Goal: Check status: Check status

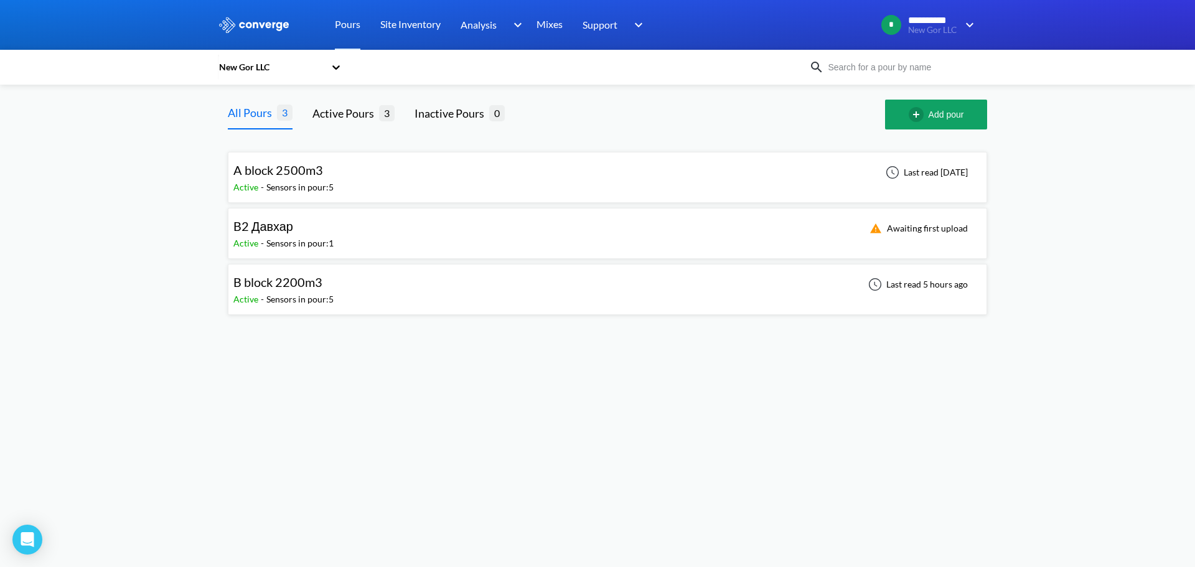
click at [290, 190] on div "Sensors in pour: 5" at bounding box center [299, 187] width 67 height 14
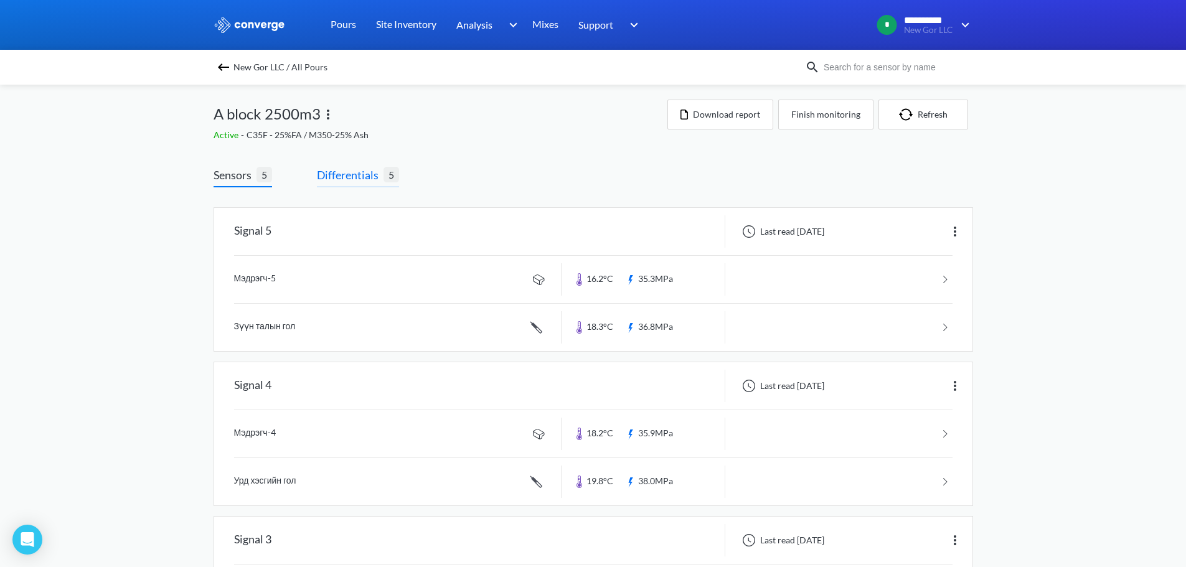
click at [348, 183] on span "Differentials" at bounding box center [350, 174] width 67 height 17
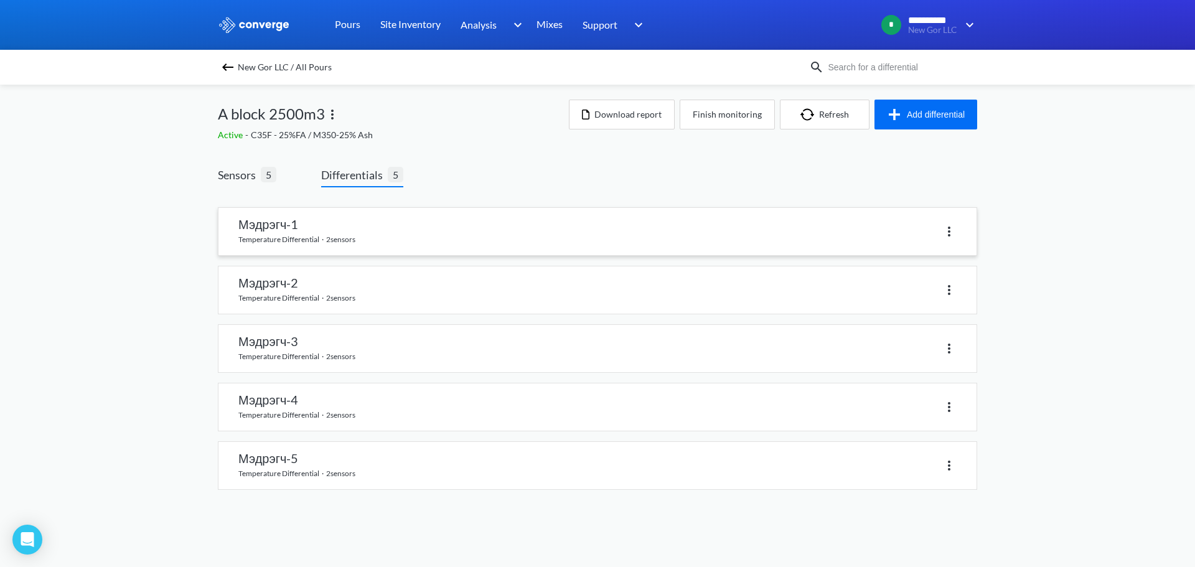
click at [355, 233] on link at bounding box center [597, 231] width 758 height 47
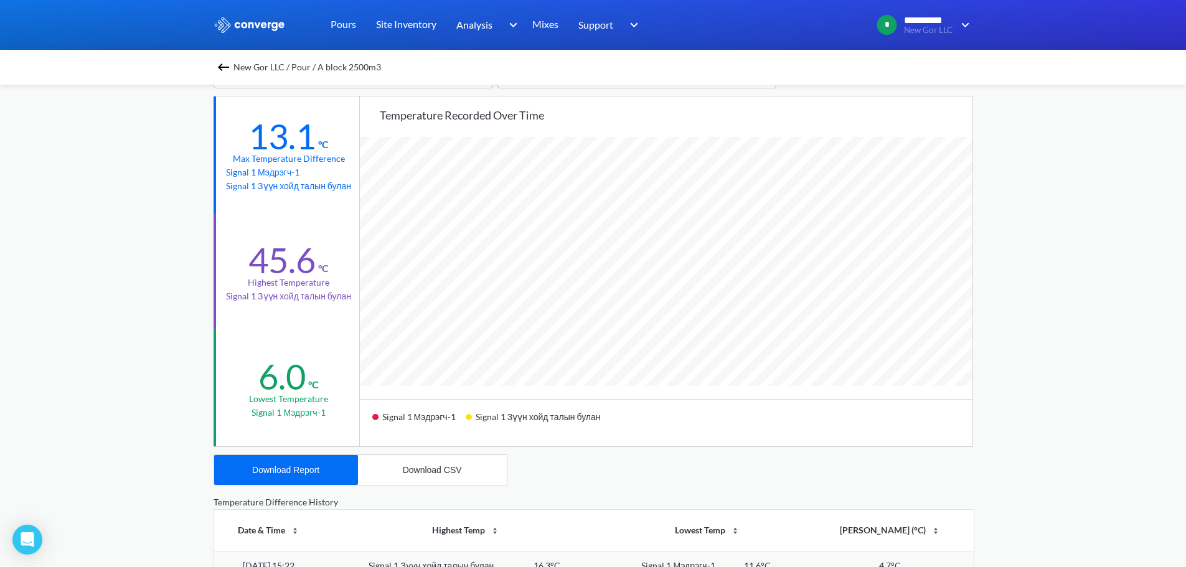
scroll to position [62, 0]
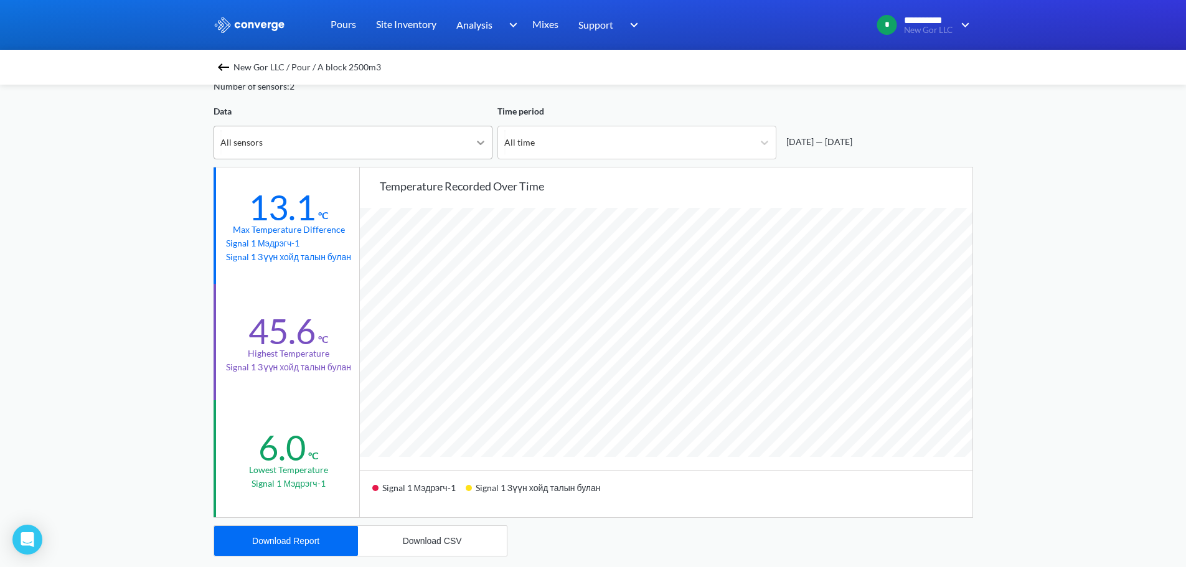
click at [474, 144] on icon at bounding box center [480, 142] width 12 height 12
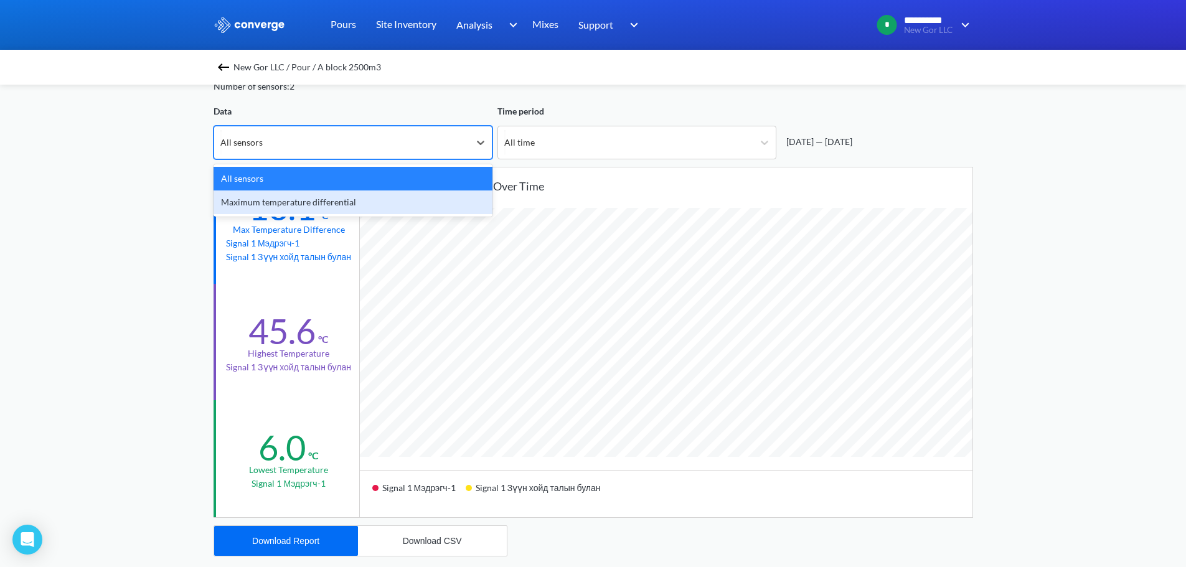
click at [325, 200] on div "Maximum temperature differential" at bounding box center [352, 202] width 279 height 24
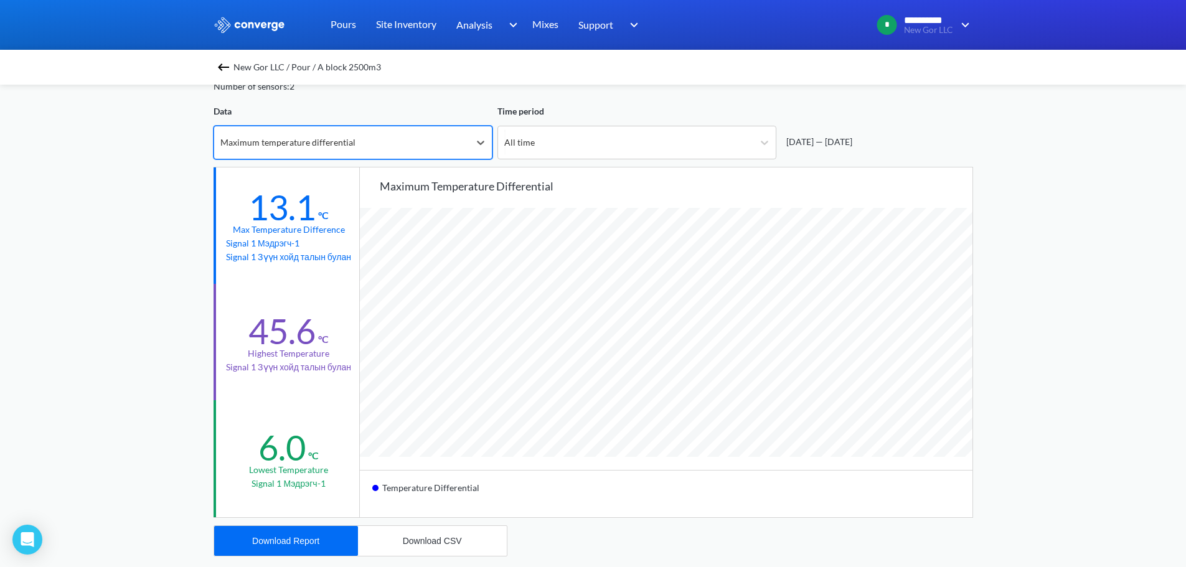
scroll to position [1042, 1186]
click at [227, 68] on img at bounding box center [223, 67] width 15 height 15
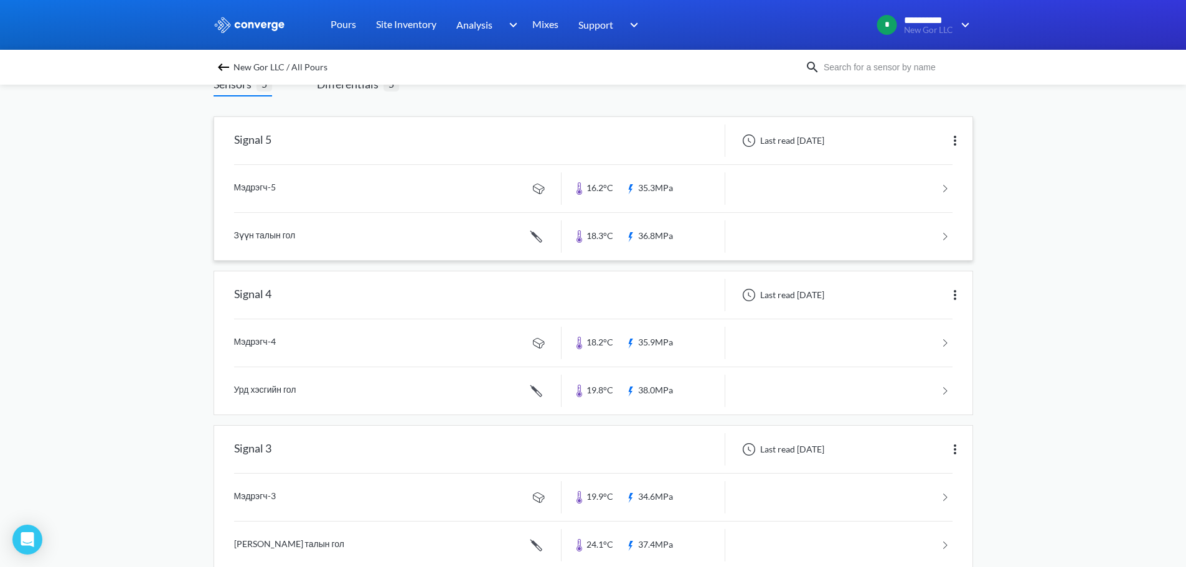
scroll to position [62, 0]
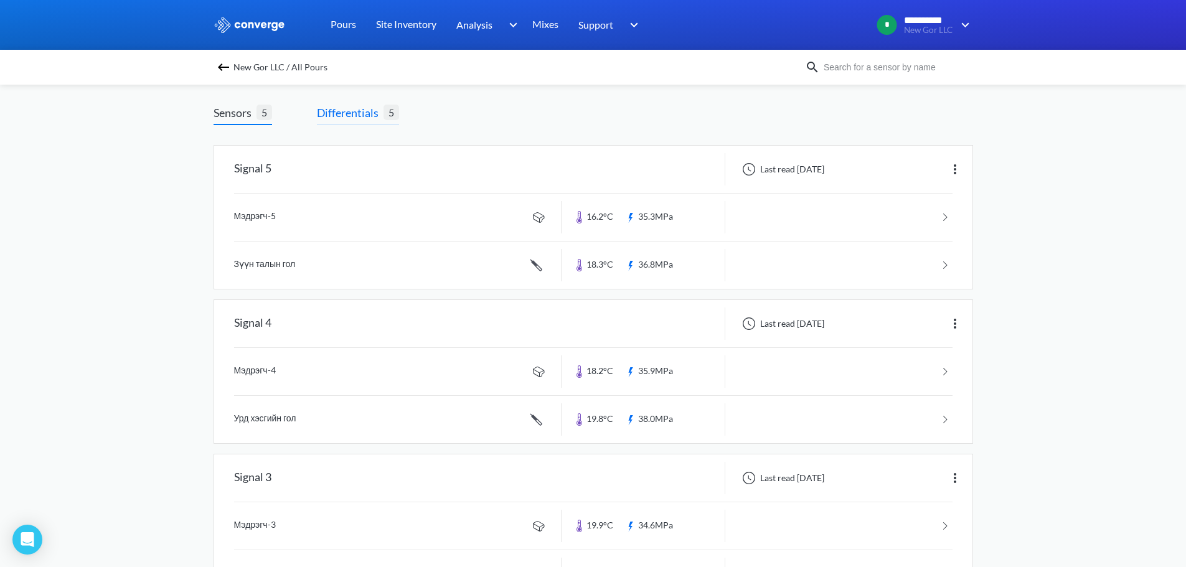
click at [357, 117] on span "Differentials" at bounding box center [350, 112] width 67 height 17
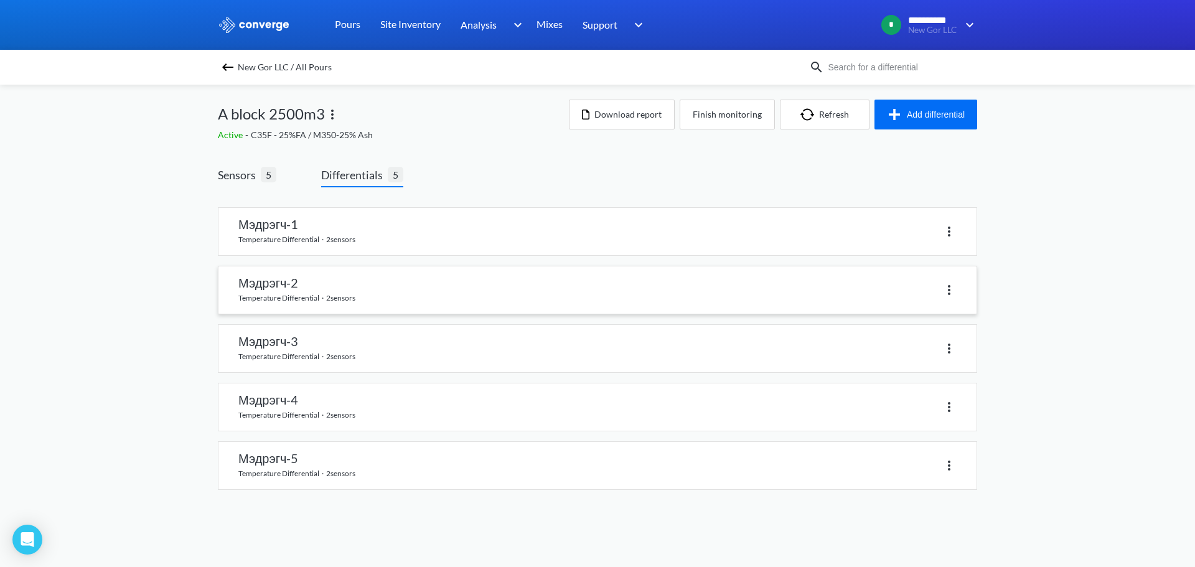
click at [280, 287] on link at bounding box center [597, 289] width 758 height 47
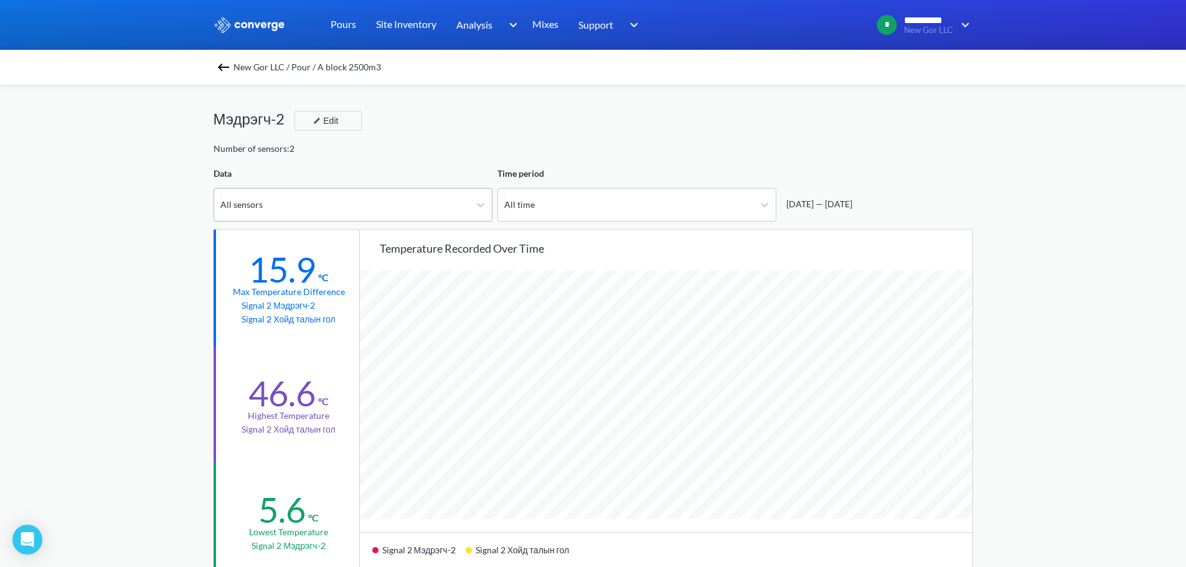
scroll to position [1042, 1186]
click at [476, 204] on icon at bounding box center [480, 205] width 12 height 12
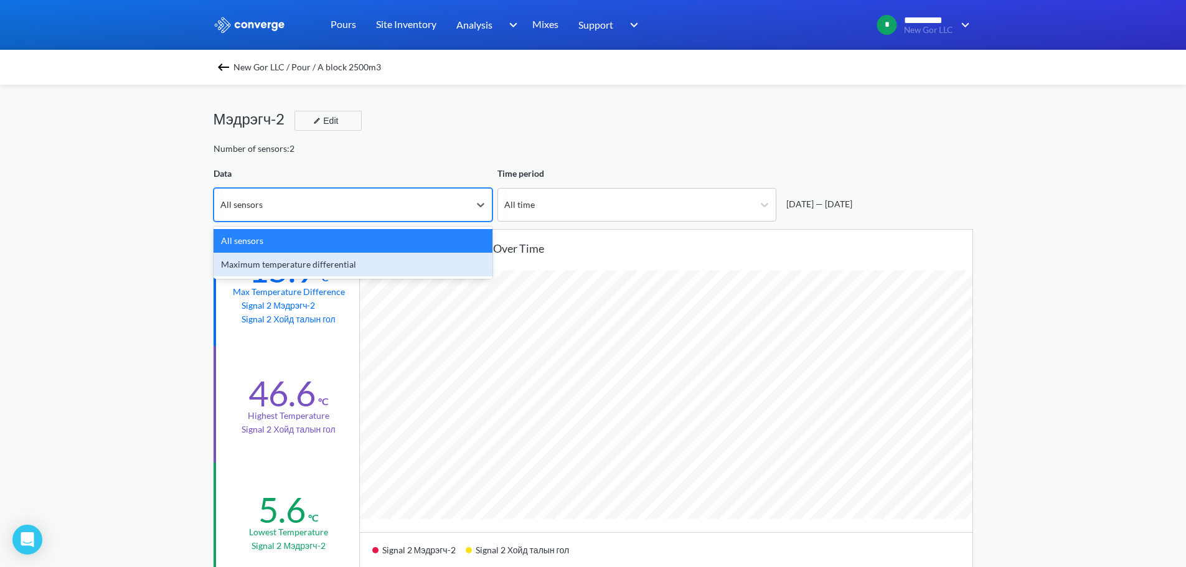
click at [330, 261] on div "Maximum temperature differential" at bounding box center [352, 265] width 279 height 24
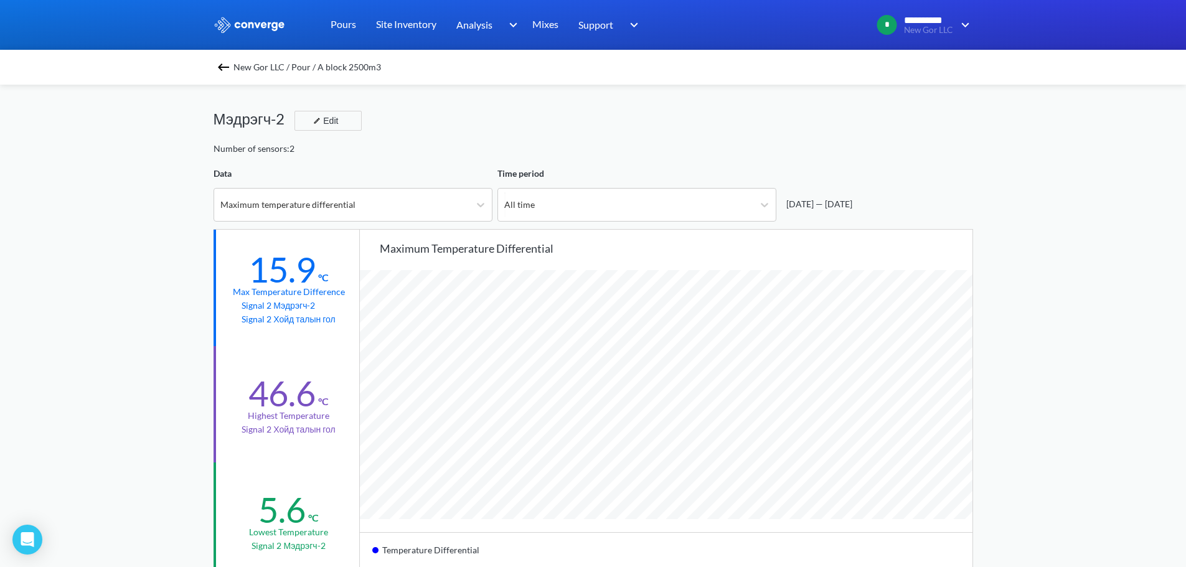
click at [227, 62] on img at bounding box center [223, 67] width 15 height 15
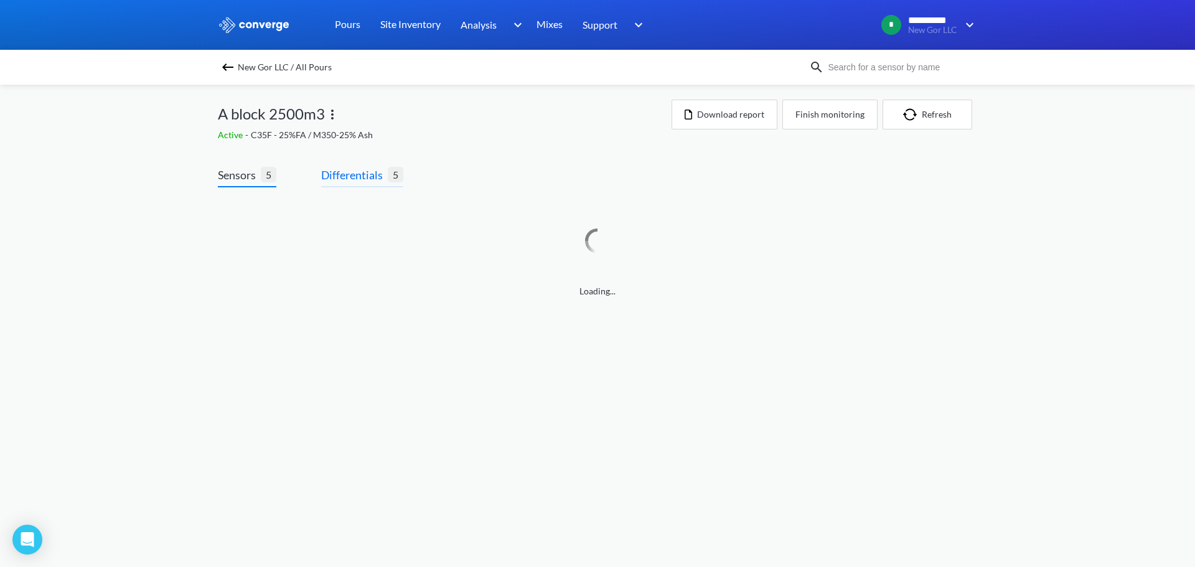
click at [353, 179] on span "Differentials" at bounding box center [354, 174] width 67 height 17
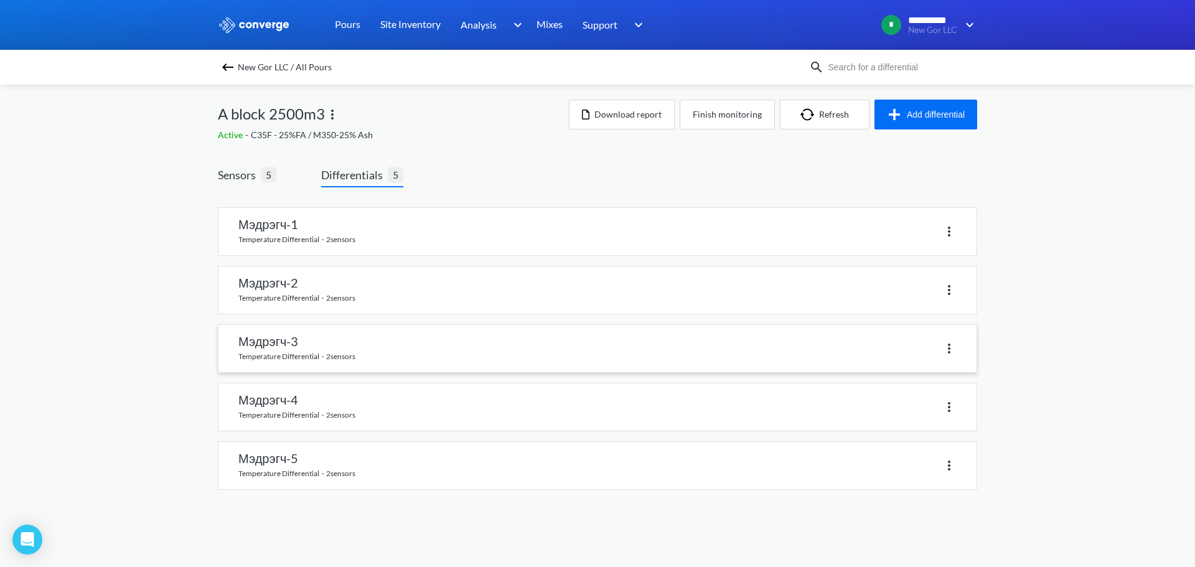
click at [290, 340] on link at bounding box center [597, 348] width 758 height 47
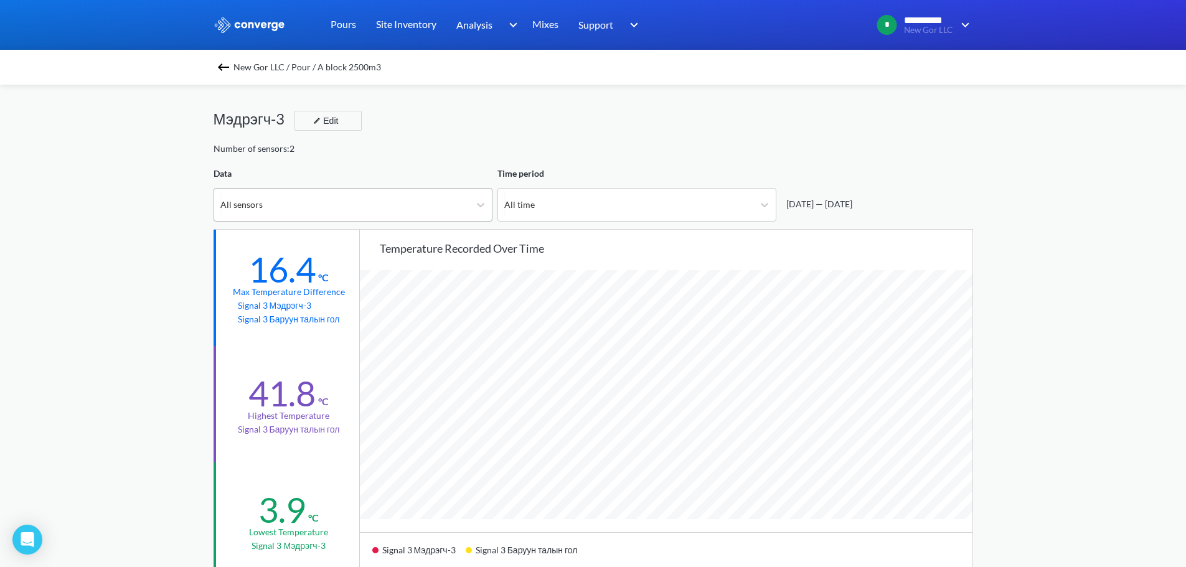
scroll to position [1042, 1186]
click at [477, 202] on icon at bounding box center [480, 205] width 12 height 12
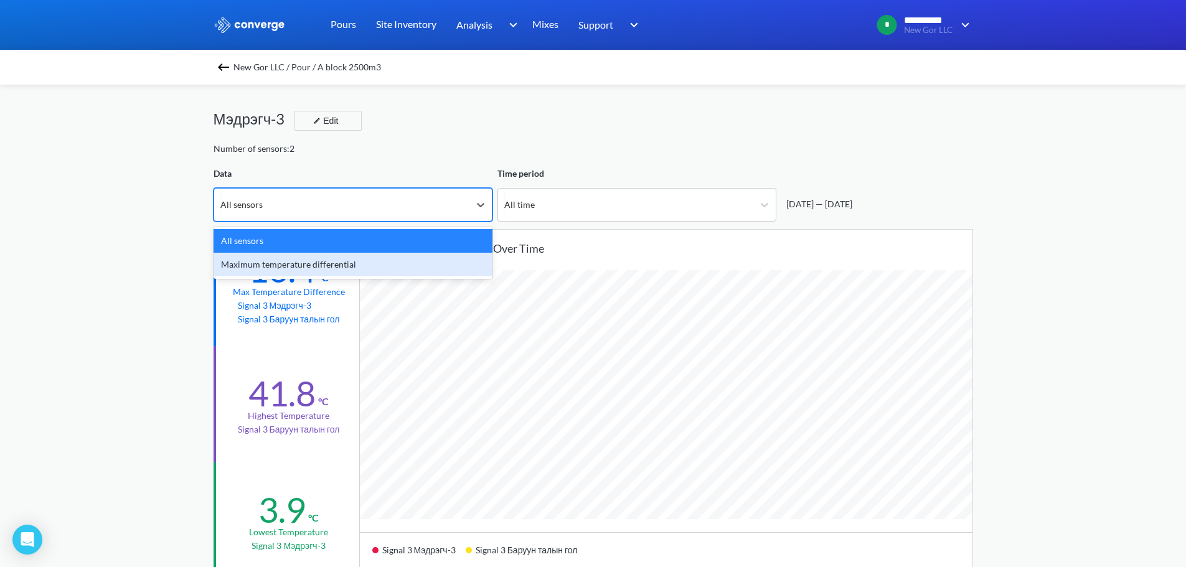
click at [350, 264] on div "Maximum temperature differential" at bounding box center [352, 265] width 279 height 24
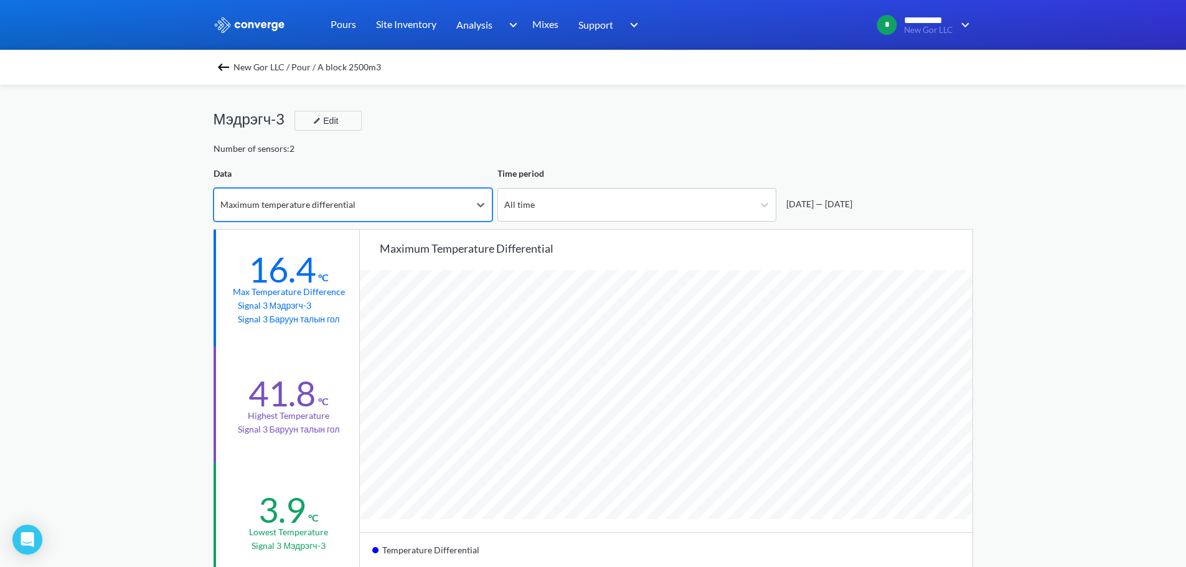
click at [227, 67] on img at bounding box center [223, 67] width 15 height 15
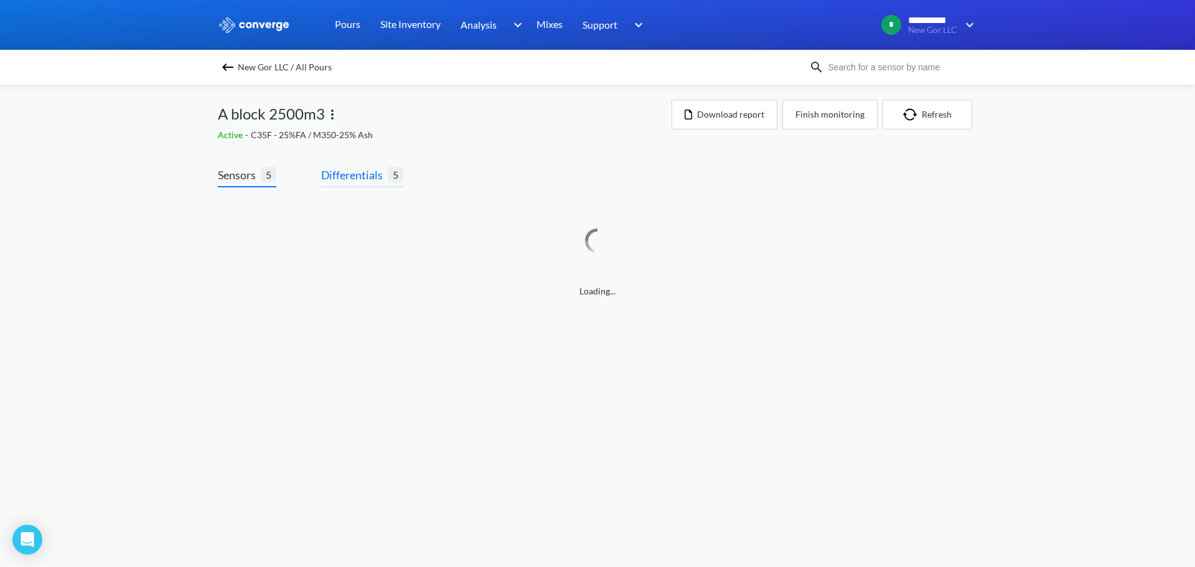
click at [357, 177] on span "Differentials" at bounding box center [354, 174] width 67 height 17
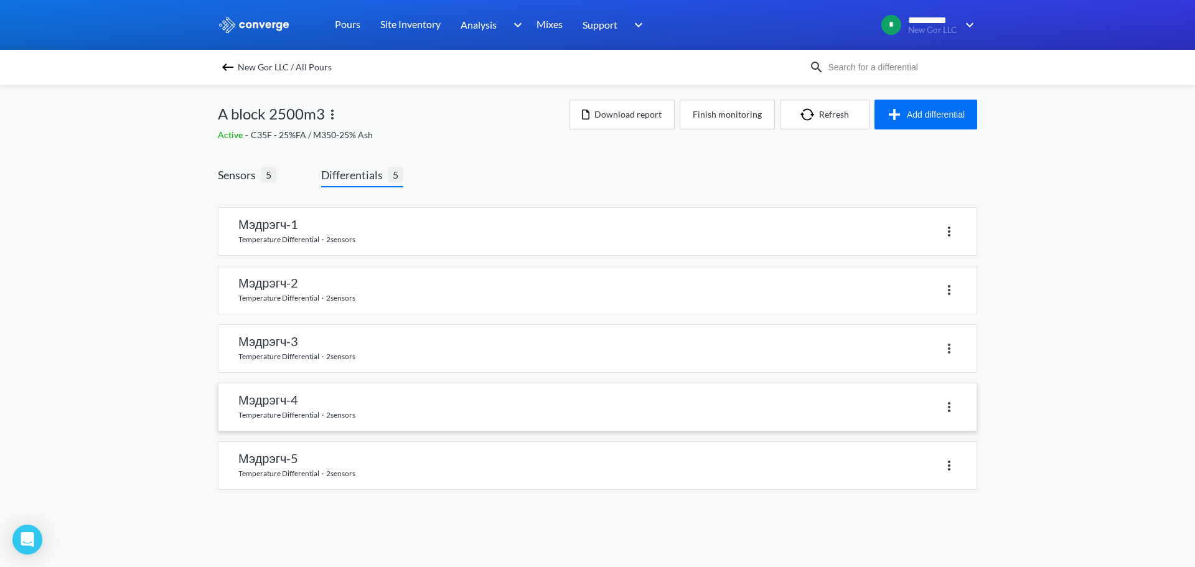
click at [308, 398] on link at bounding box center [597, 406] width 758 height 47
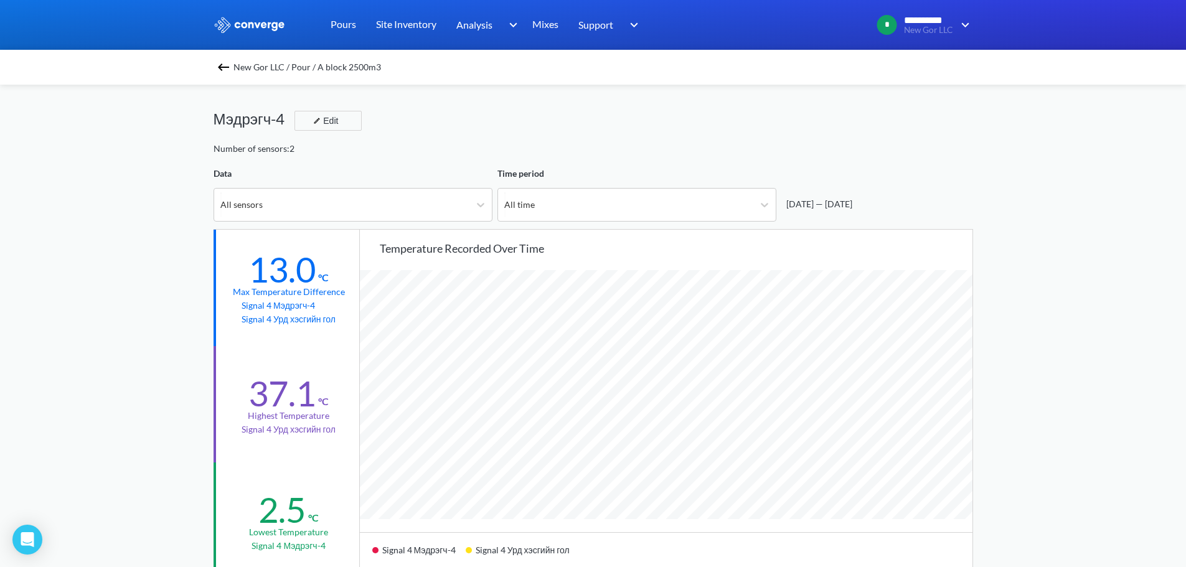
click at [230, 65] on img at bounding box center [223, 67] width 15 height 15
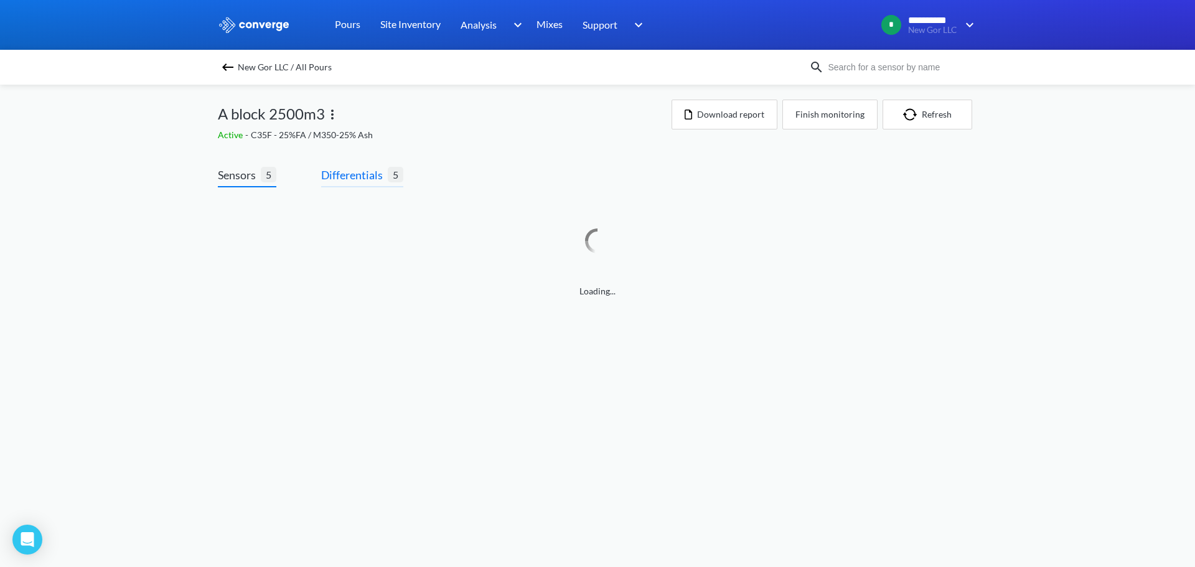
click at [353, 178] on span "Differentials" at bounding box center [354, 174] width 67 height 17
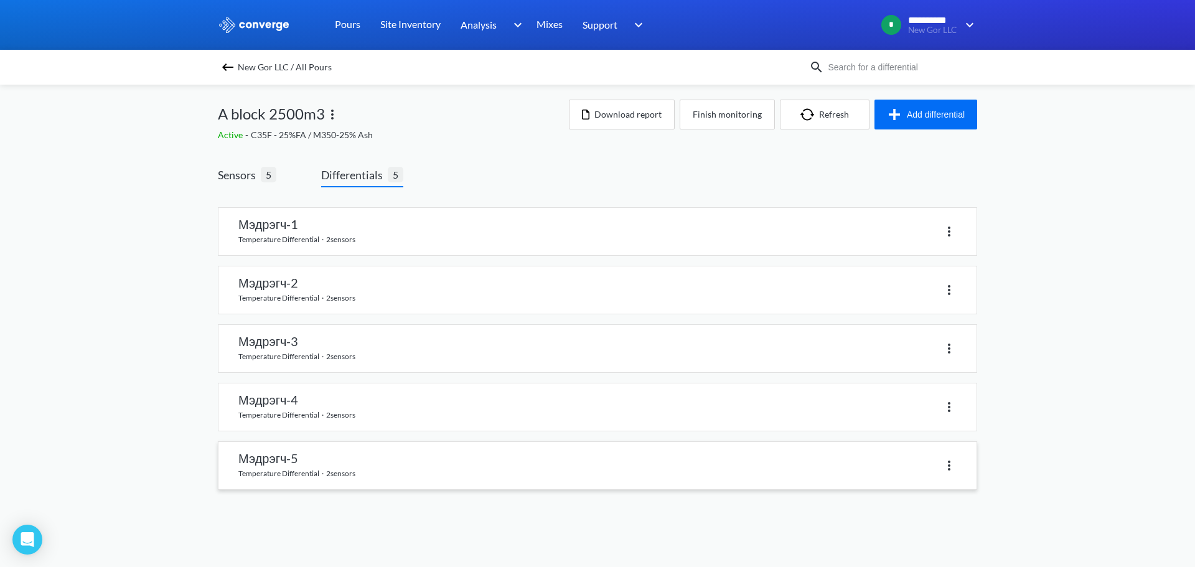
click at [269, 471] on link at bounding box center [597, 465] width 758 height 47
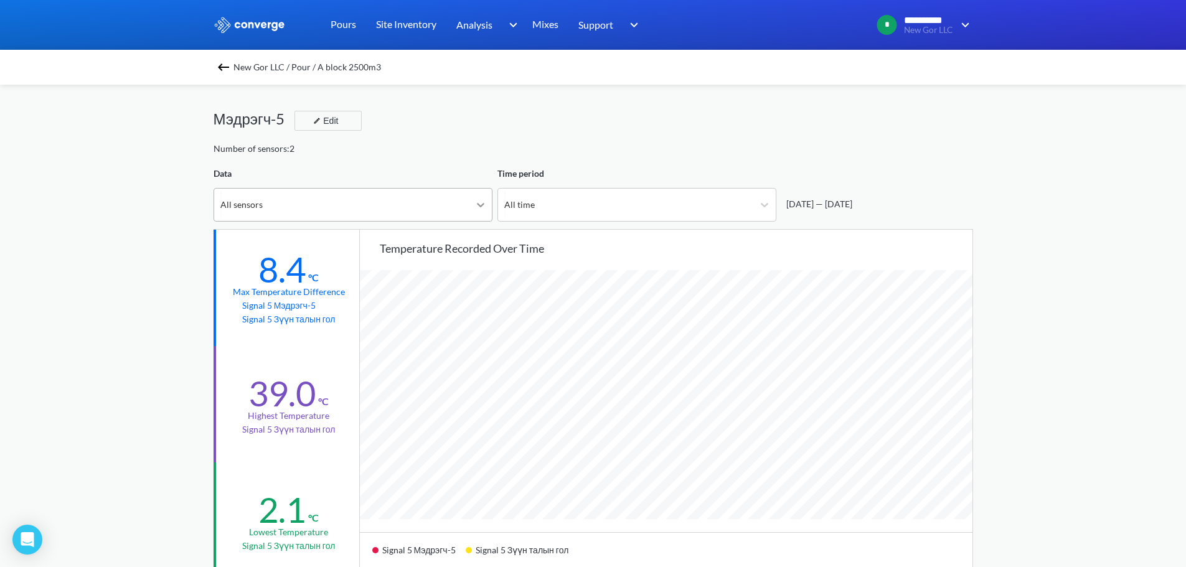
click at [470, 207] on div at bounding box center [480, 205] width 22 height 22
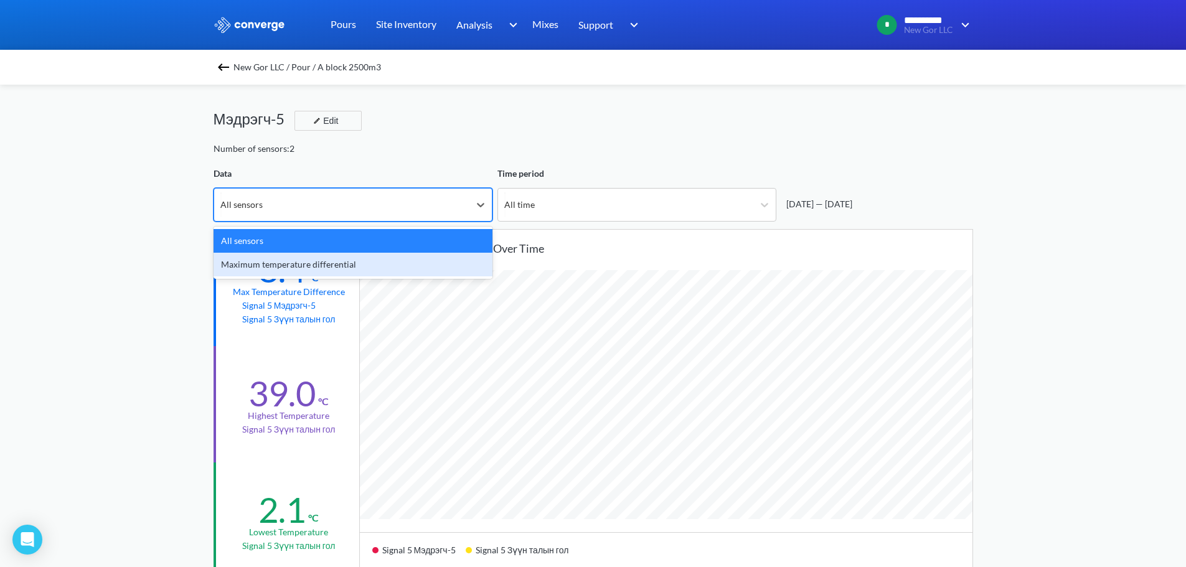
click at [303, 268] on div "Maximum temperature differential" at bounding box center [352, 265] width 279 height 24
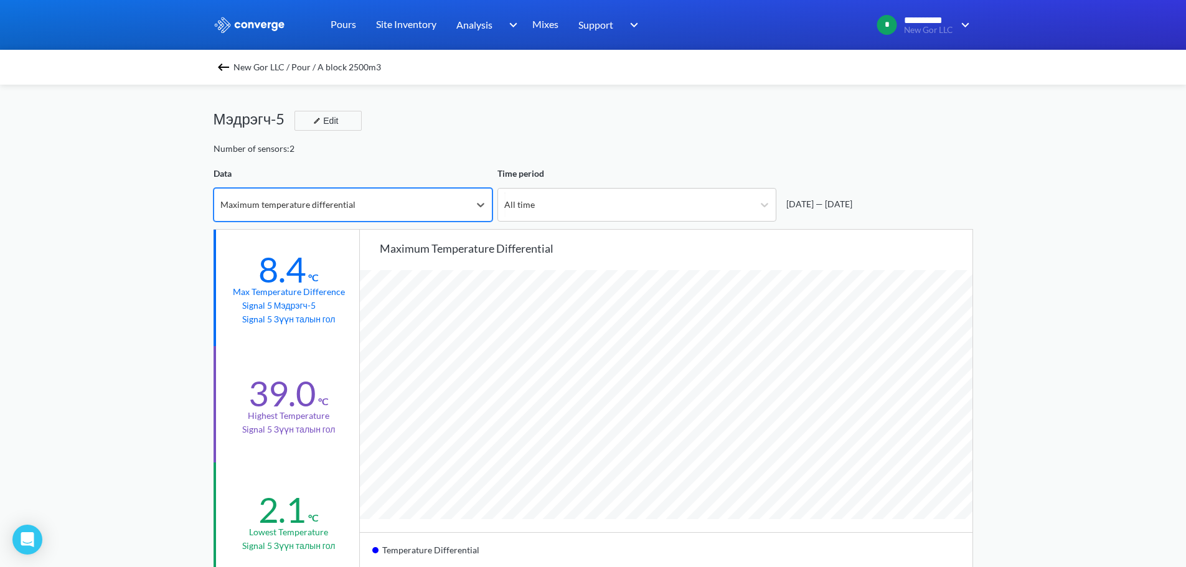
scroll to position [1042, 1186]
click at [231, 63] on img at bounding box center [223, 67] width 15 height 15
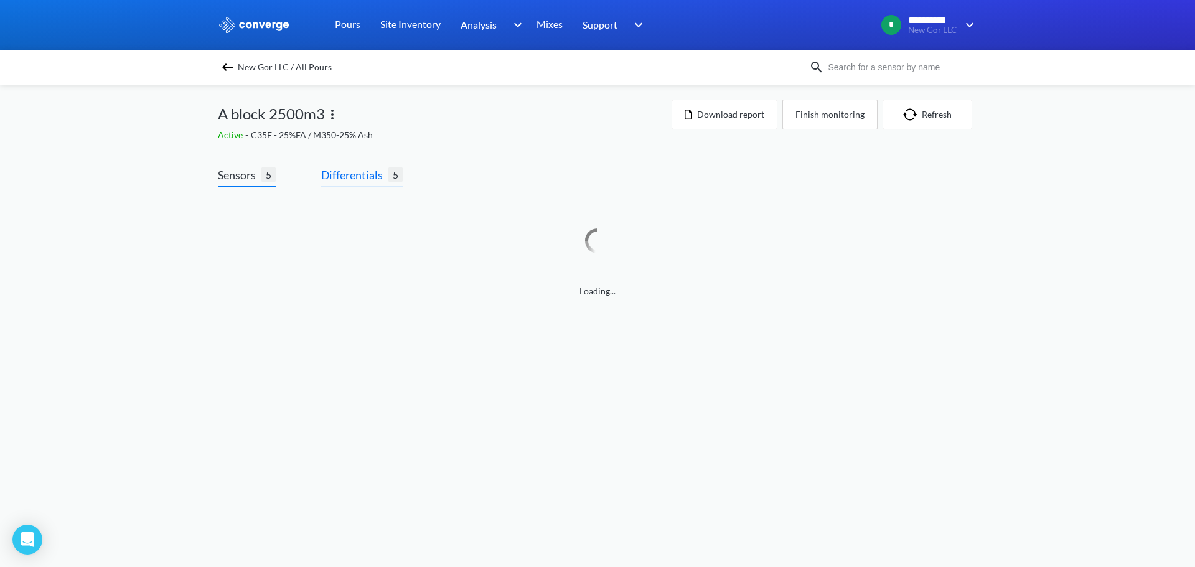
click at [356, 184] on span "Differentials 5" at bounding box center [362, 176] width 82 height 21
click at [362, 184] on span "Differentials 5" at bounding box center [362, 176] width 82 height 21
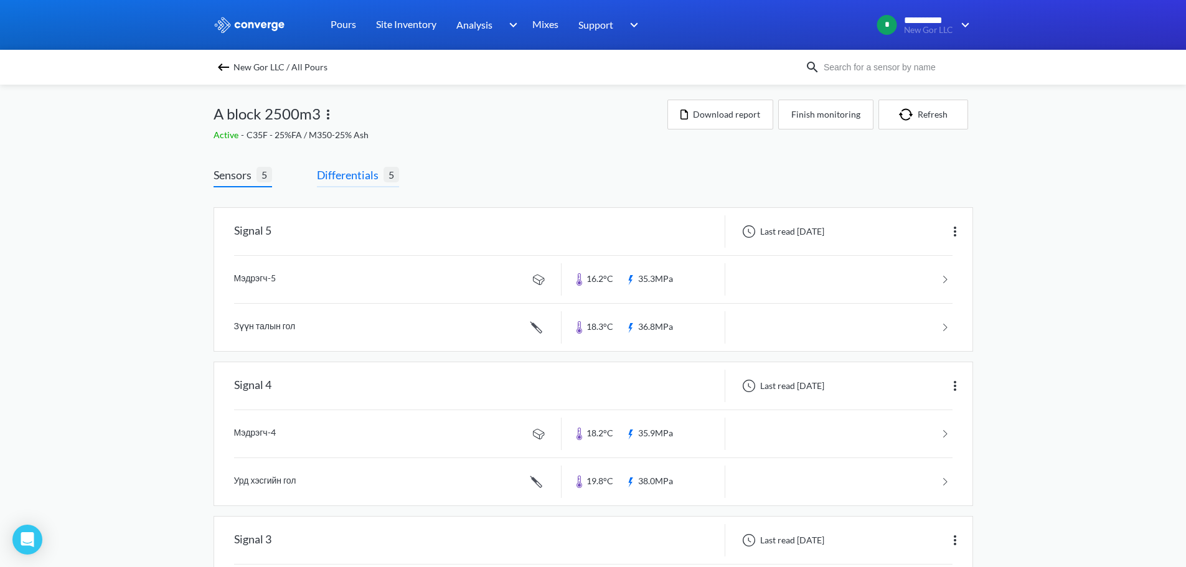
click at [340, 182] on span "Differentials" at bounding box center [350, 174] width 67 height 17
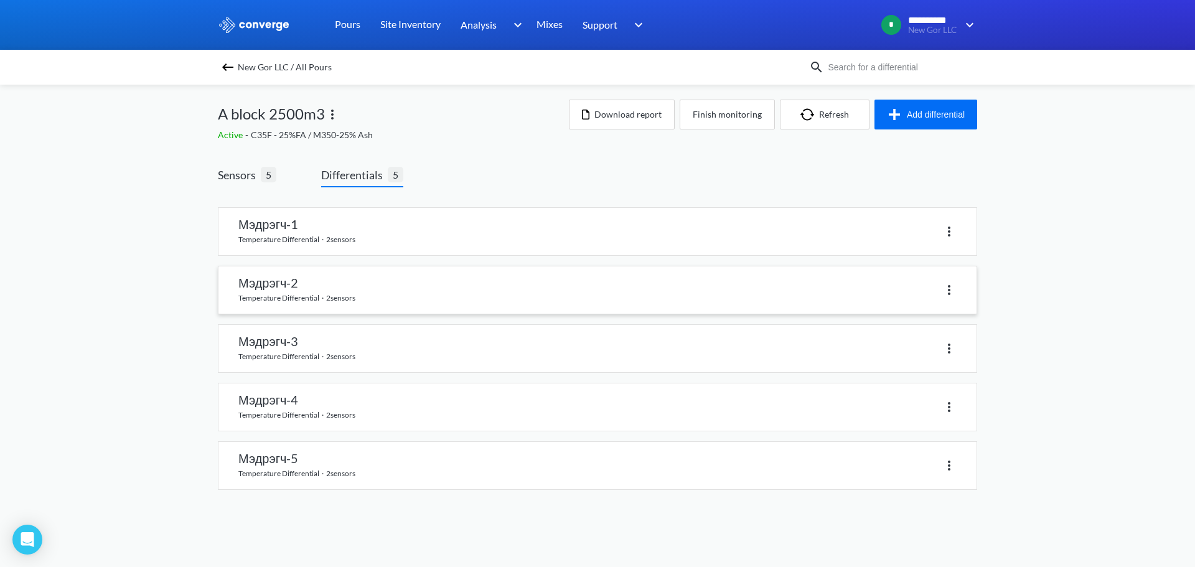
click at [352, 293] on link at bounding box center [597, 289] width 758 height 47
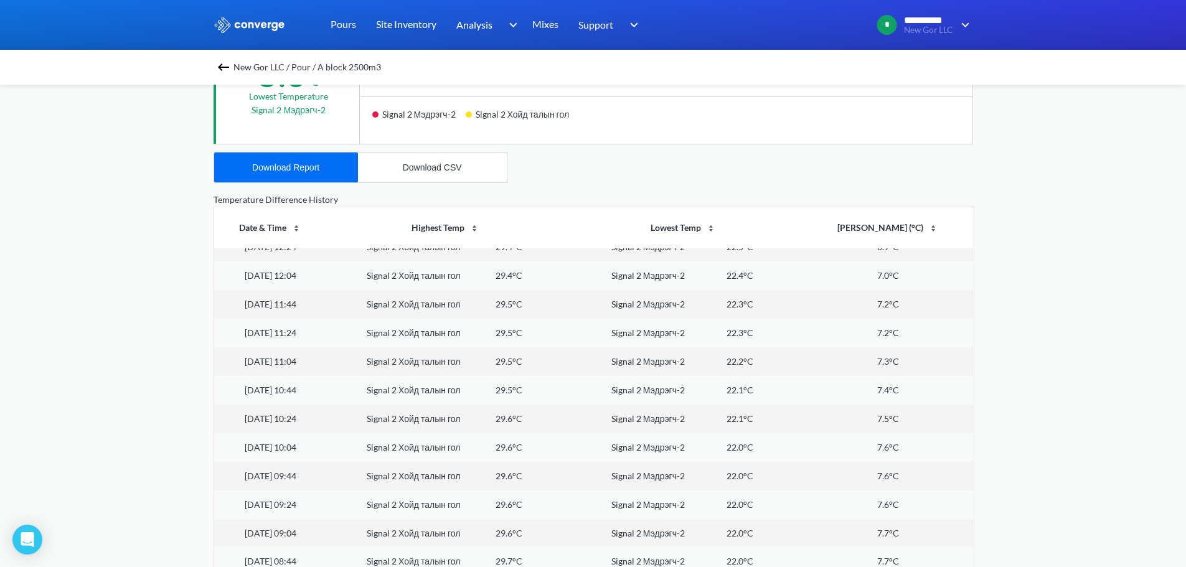
scroll to position [10891, 0]
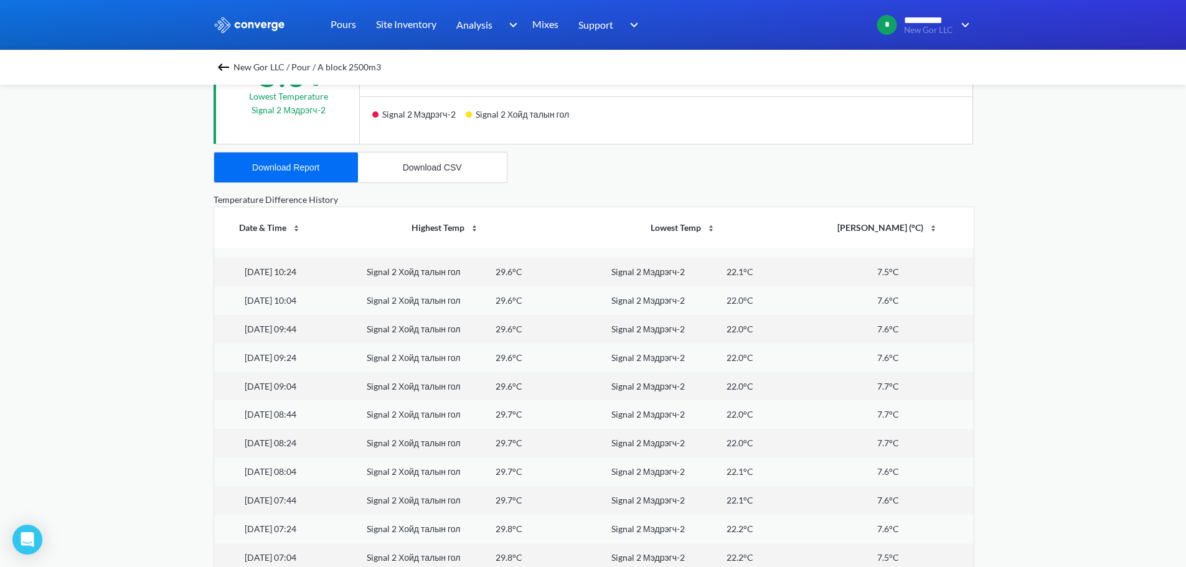
click at [227, 68] on img at bounding box center [223, 67] width 15 height 15
